Goal: Task Accomplishment & Management: Manage account settings

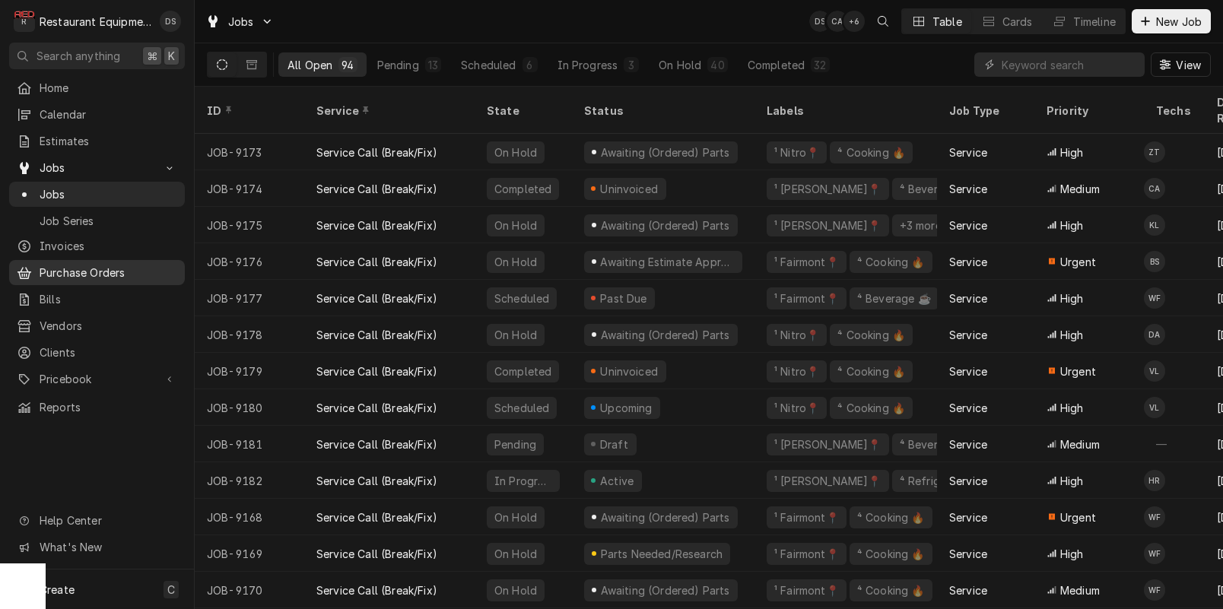
click at [87, 265] on span "Purchase Orders" at bounding box center [109, 273] width 138 height 16
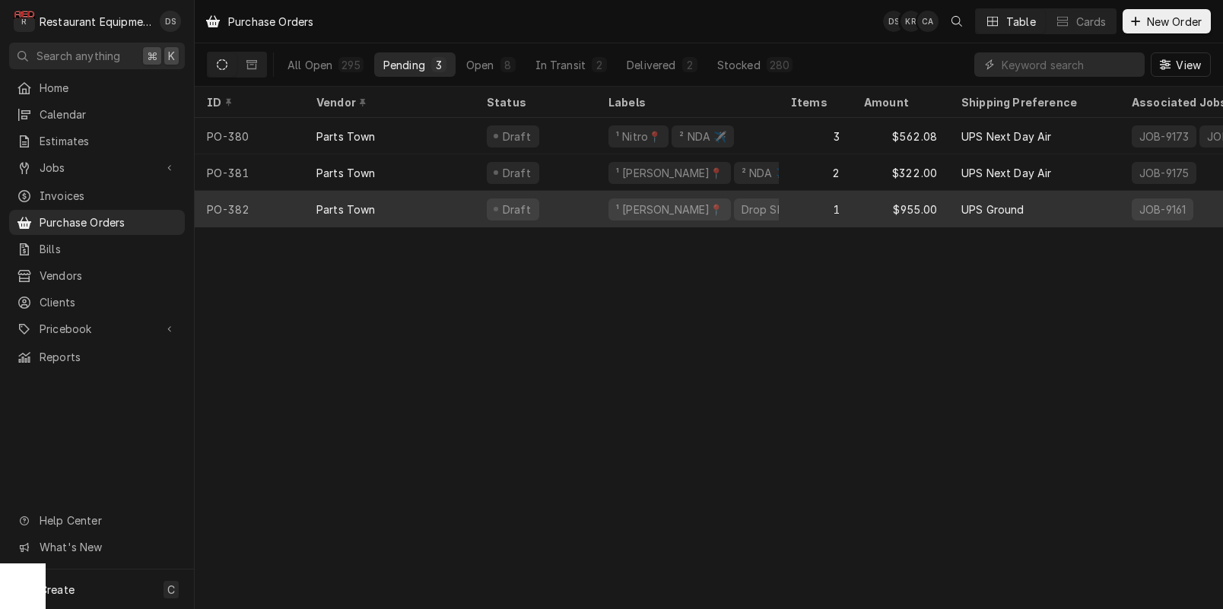
click at [622, 215] on div "¹ [PERSON_NAME]📍" at bounding box center [670, 210] width 122 height 22
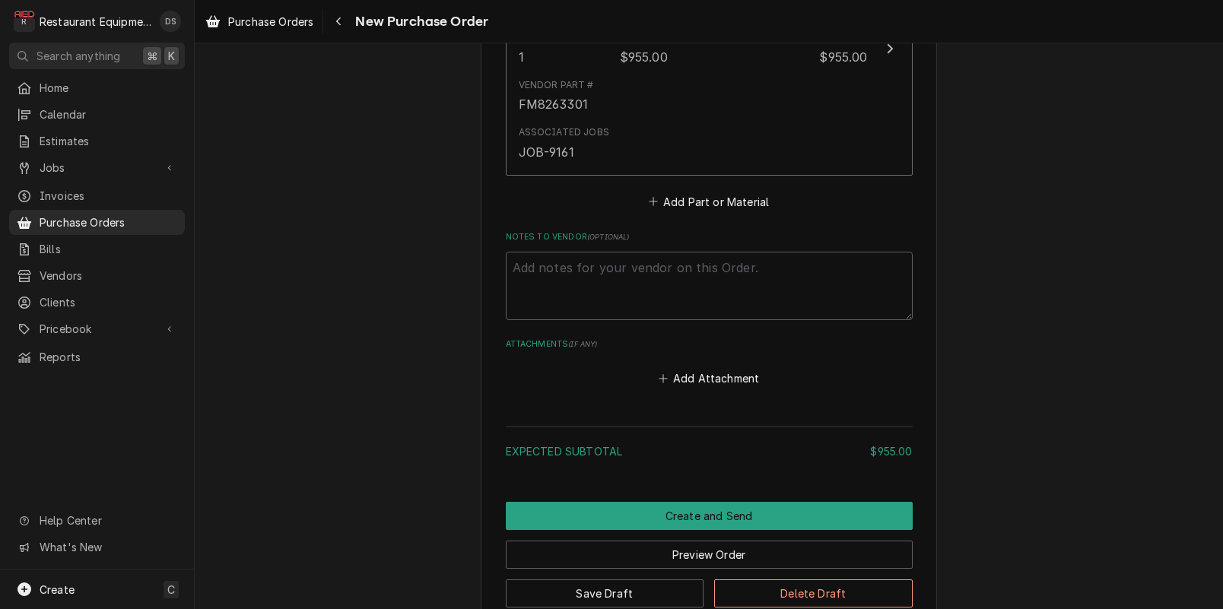
scroll to position [907, 0]
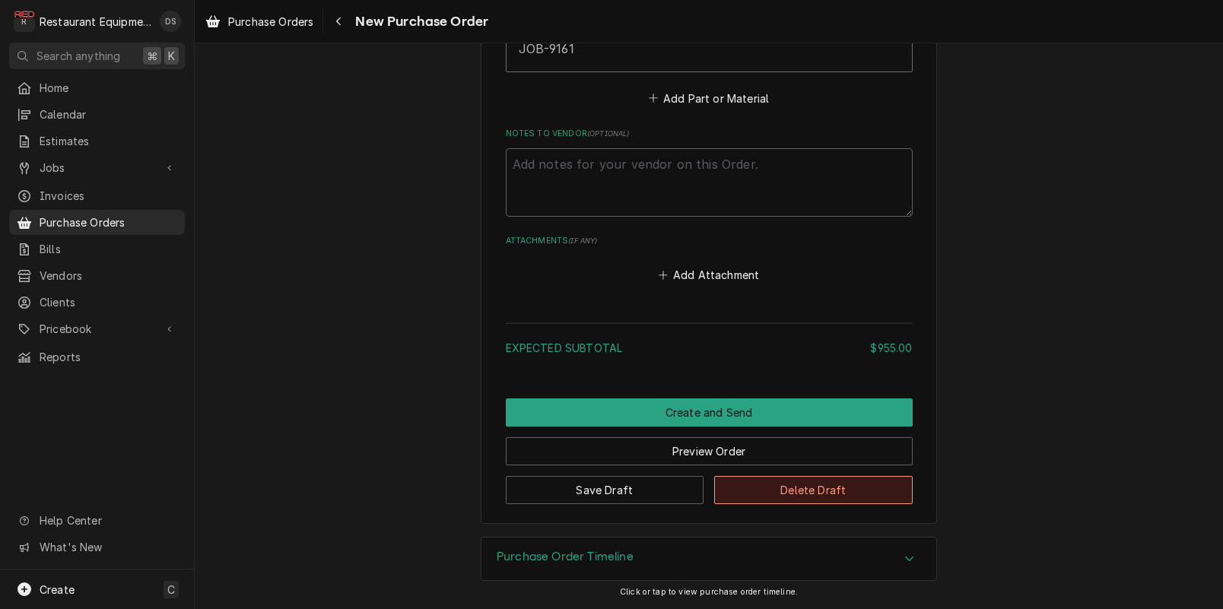
click at [812, 497] on button "Delete Draft" at bounding box center [813, 490] width 199 height 28
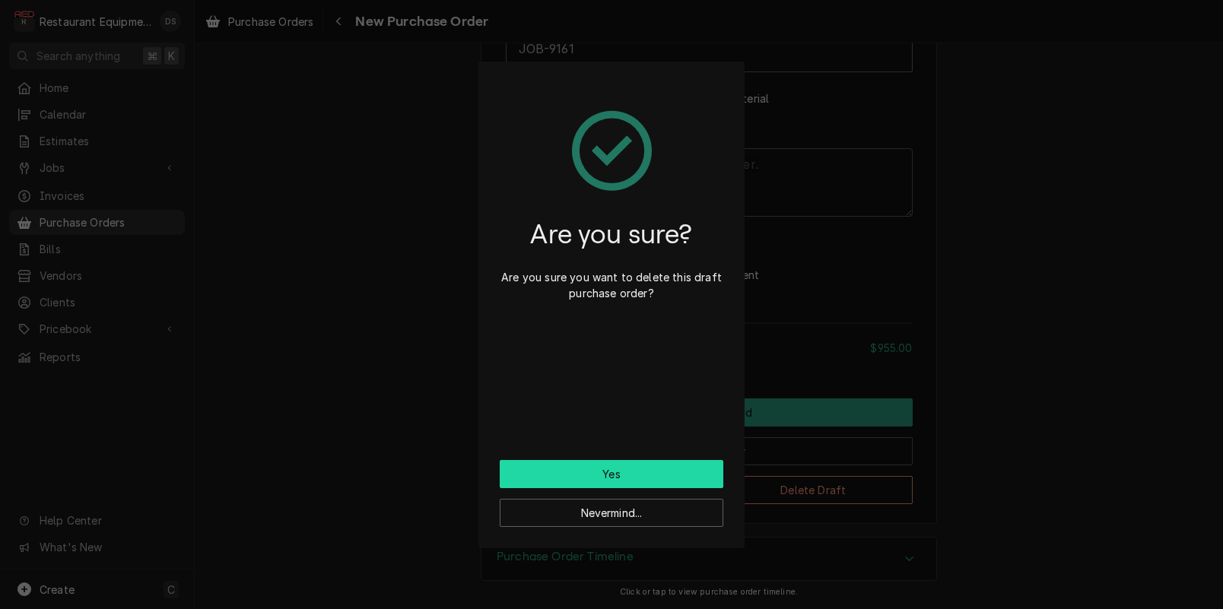
drag, startPoint x: 663, startPoint y: 482, endPoint x: 663, endPoint y: 497, distance: 15.2
click at [663, 481] on button "Yes" at bounding box center [612, 474] width 224 height 28
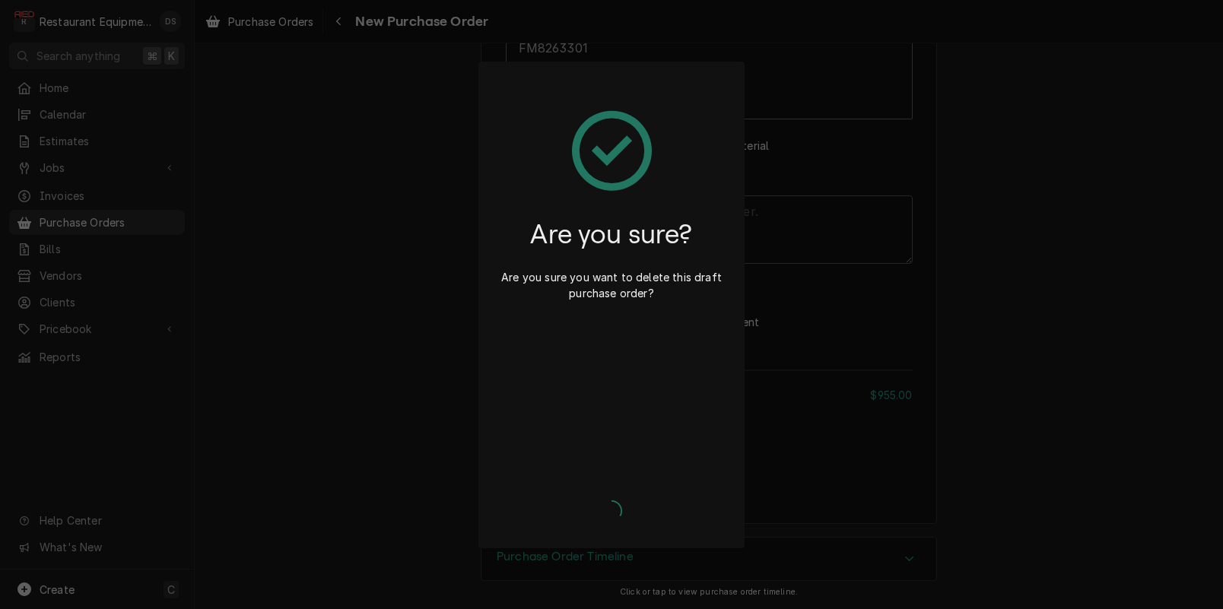
type textarea "x"
